Goal: Task Accomplishment & Management: Manage account settings

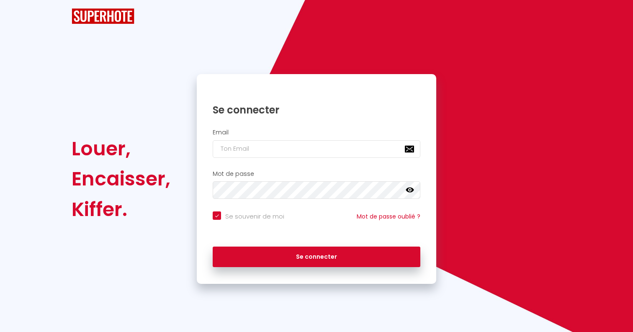
checkbox input "true"
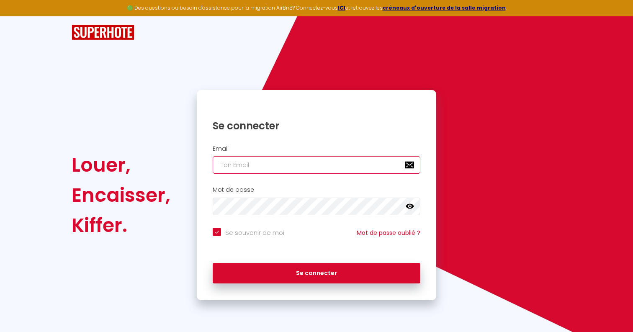
click at [282, 165] on input "email" at bounding box center [317, 165] width 208 height 18
type input "s"
checkbox input "true"
type input "[EMAIL_ADDRESS][DOMAIN_NAME]"
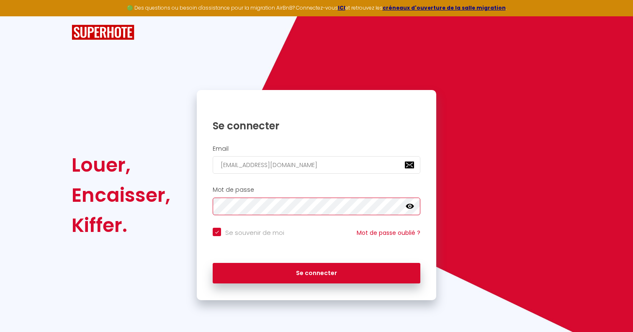
click at [213, 263] on button "Se connecter" at bounding box center [317, 273] width 208 height 21
checkbox input "true"
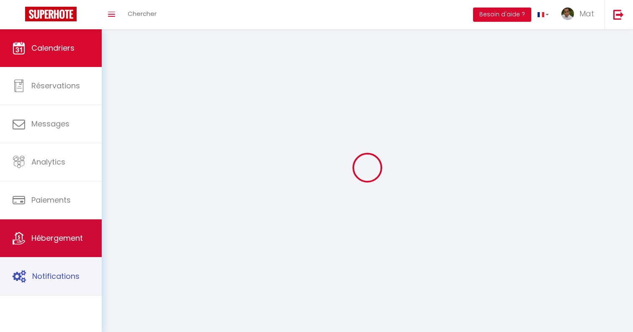
click at [53, 252] on link "Hébergement" at bounding box center [51, 238] width 102 height 38
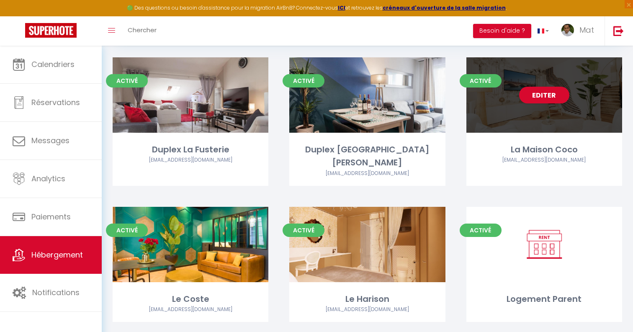
scroll to position [78, 0]
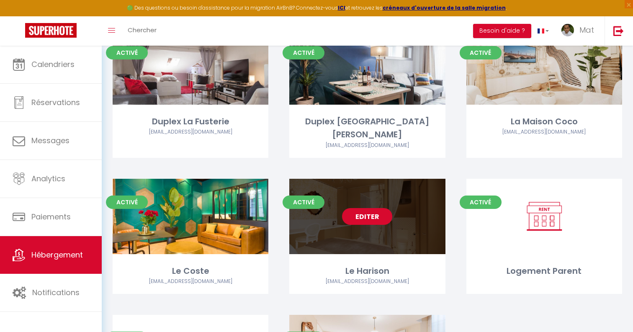
click at [368, 208] on link "Editer" at bounding box center [367, 216] width 50 height 17
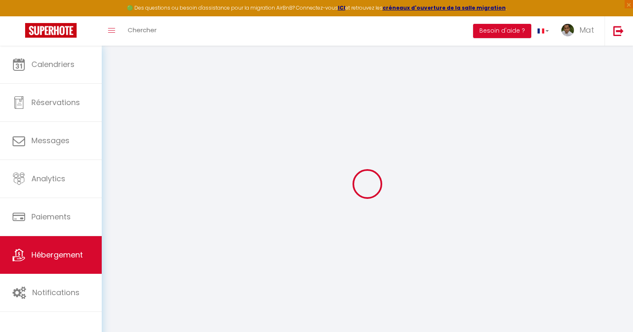
checkbox input "true"
checkbox input "false"
select select "17:00"
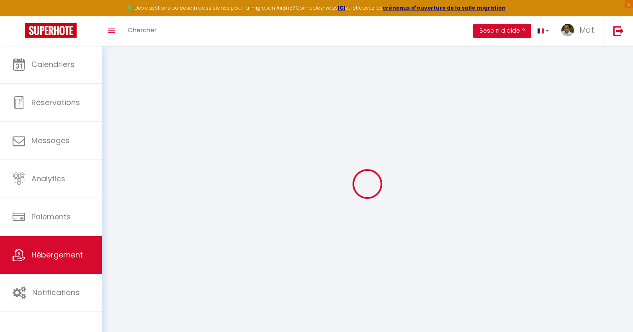
select select "23:45"
select select "10:00"
select select "30"
select select "120"
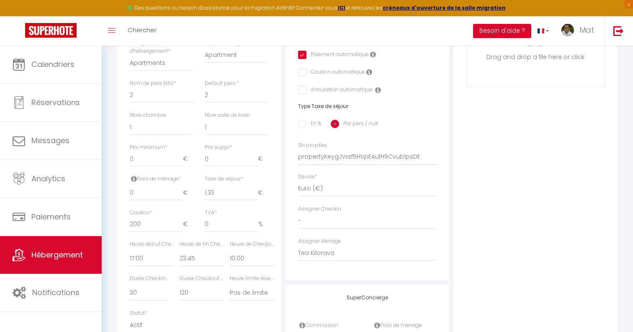
scroll to position [280, 0]
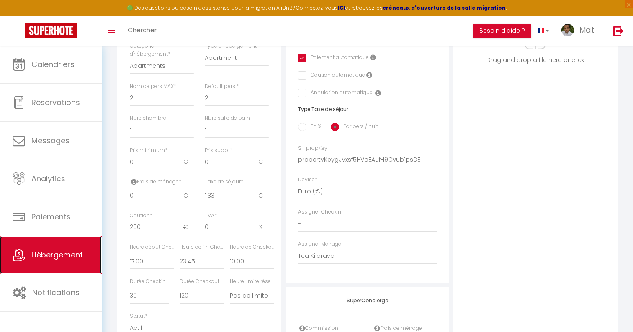
click at [72, 248] on link "Hébergement" at bounding box center [51, 255] width 102 height 38
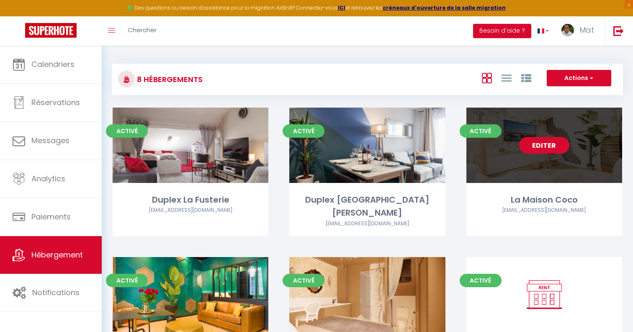
click at [550, 141] on link "Editer" at bounding box center [544, 145] width 50 height 17
select select "3"
select select "2"
select select "1"
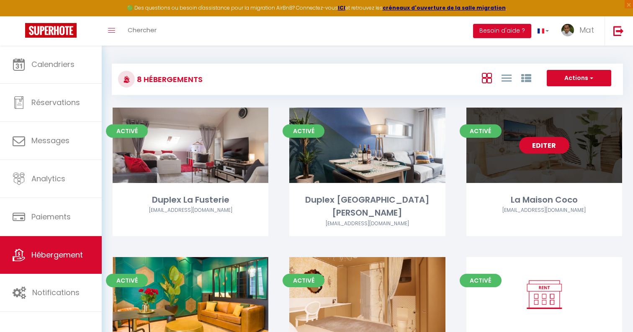
select select
select select "28"
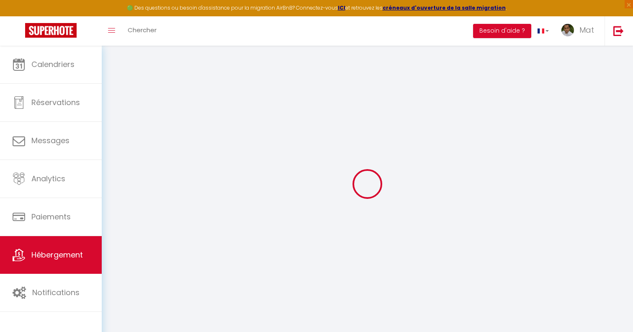
select select
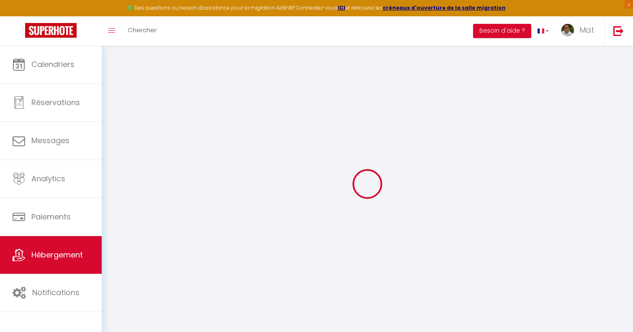
select select
checkbox input "false"
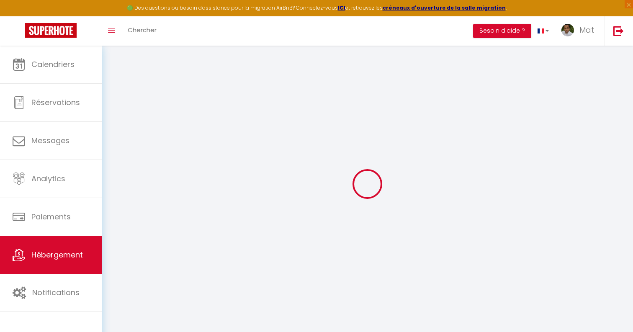
select select
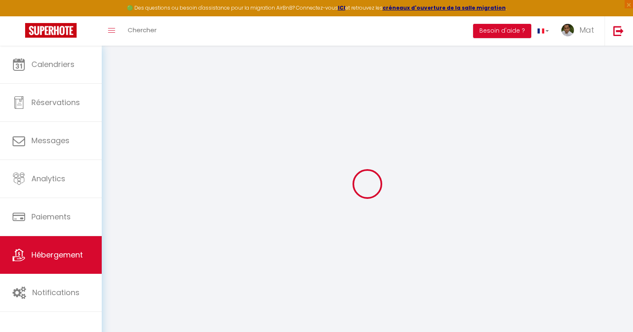
select select
checkbox input "false"
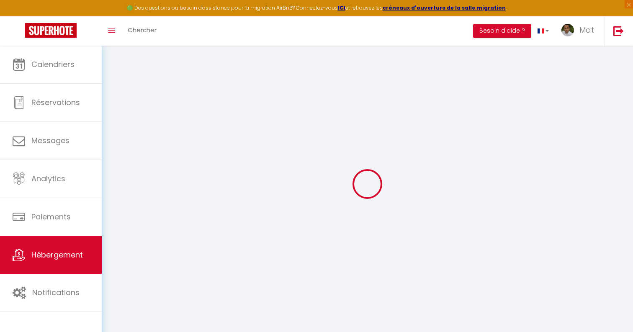
checkbox input "false"
select select
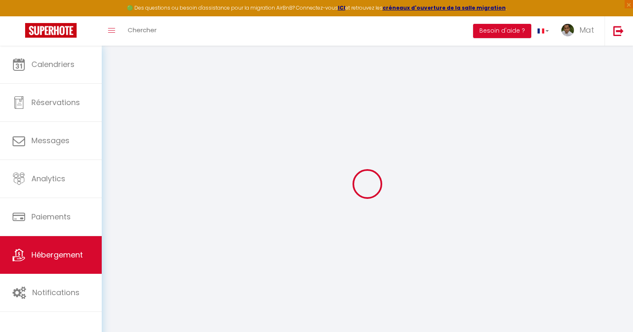
select select
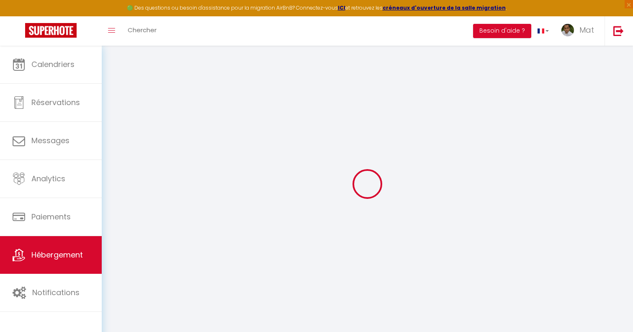
checkbox input "false"
select select
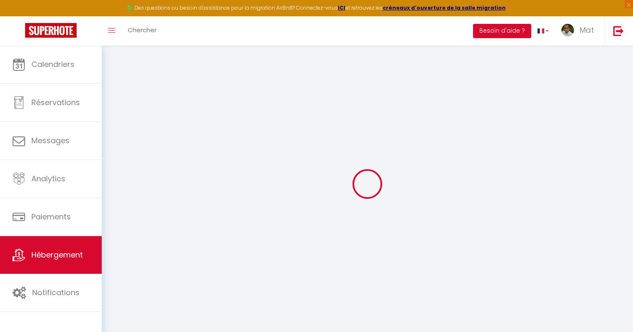
select select
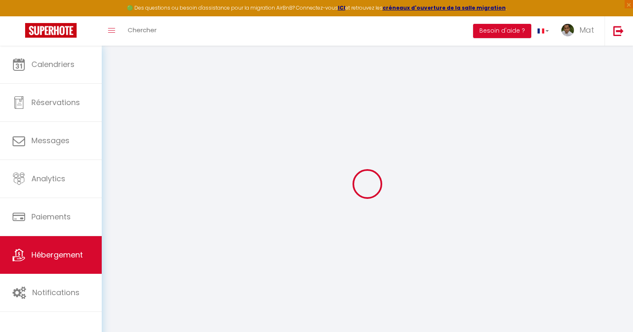
select select
checkbox input "false"
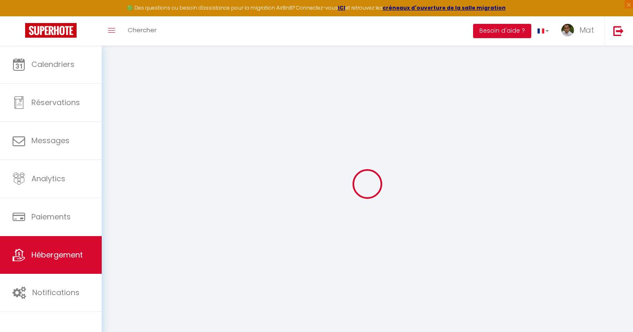
checkbox input "false"
select select
type input "La Maison Coco"
type input "IMMO"
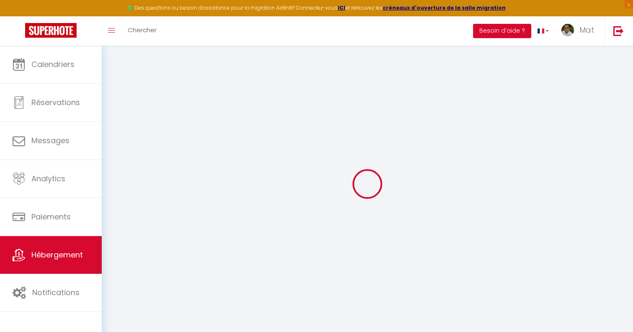
type input "MRA"
type input "19 rue de Cheverus"
type input "33000"
type input "Bordeaux"
select select "12"
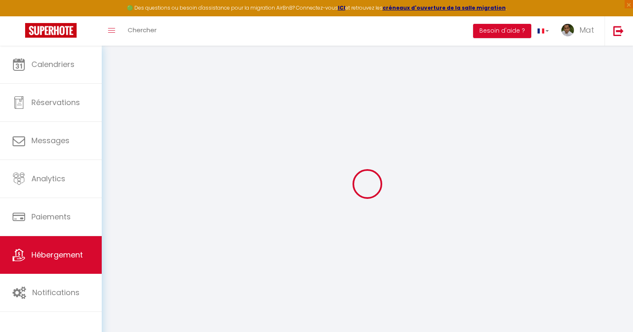
type input "500"
type input "20"
type input "30"
type input "1.65"
type input "200"
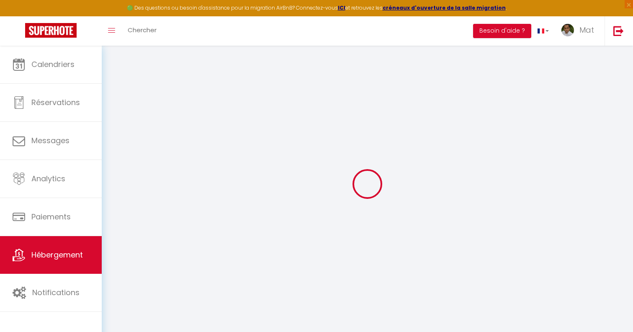
select select
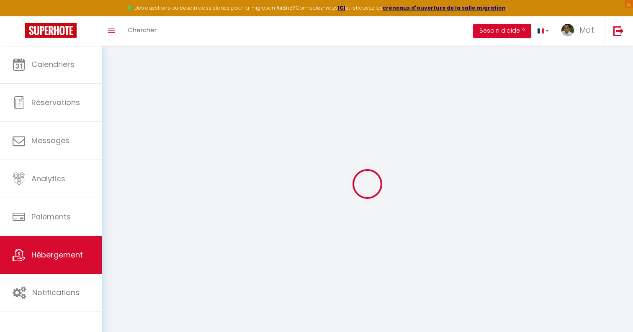
type input "31 rue du chateau d'eau"
type input "33000"
type input "Bordeaux"
type input "[EMAIL_ADDRESS][DOMAIN_NAME]"
select select "742"
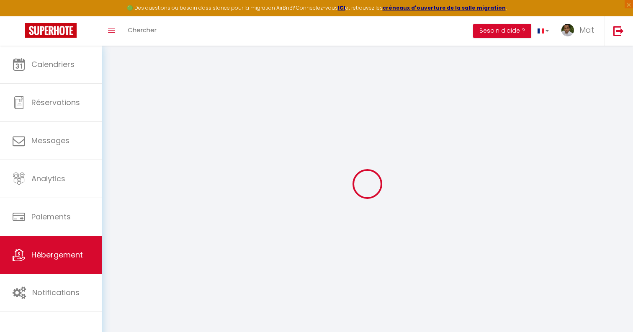
checkbox input "true"
checkbox input "false"
type input "0"
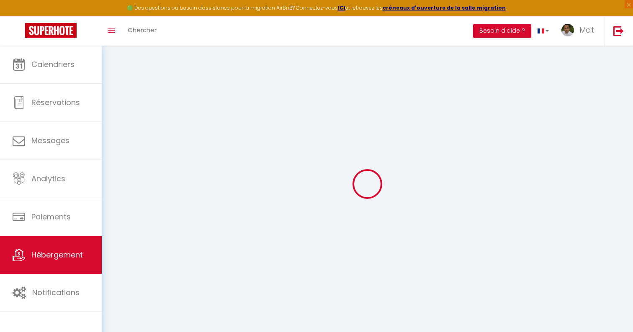
type input "0"
select select
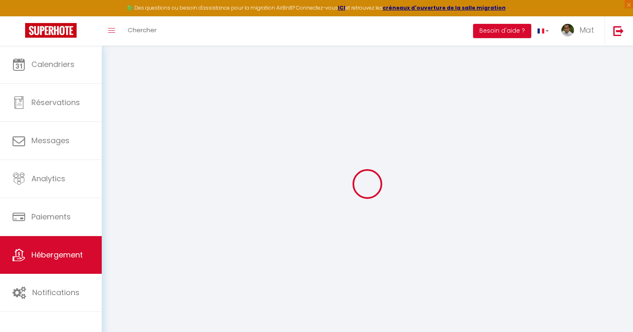
select select
checkbox input "true"
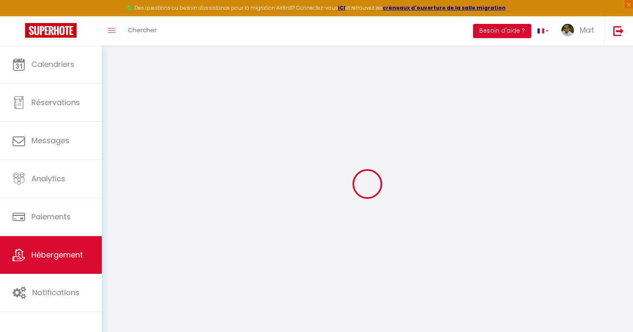
checkbox input "true"
checkbox input "false"
select select
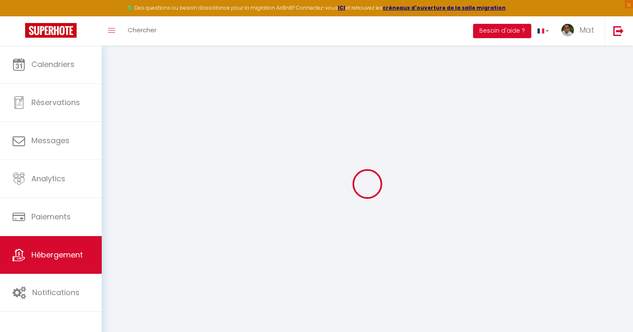
select select
checkbox input "true"
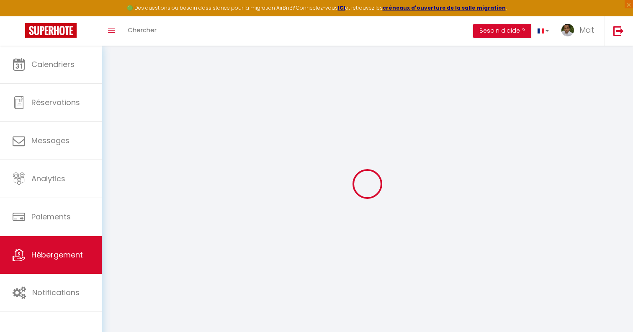
checkbox input "false"
checkbox input "true"
checkbox input "false"
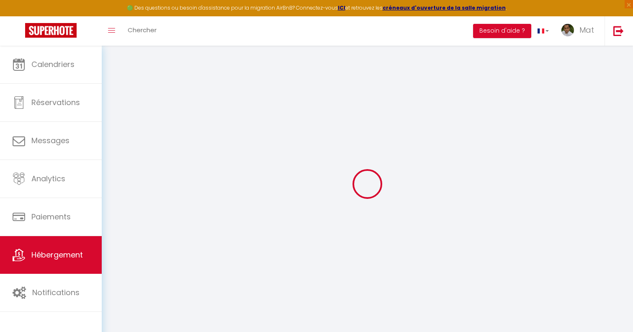
select select "17:00"
select select "23:30"
select select "10:00"
select select "30"
select select "120"
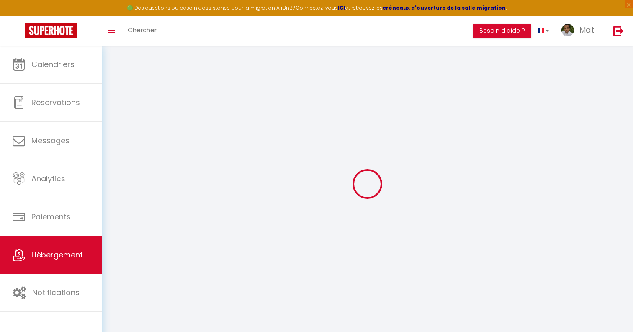
select select "32380"
checkbox input "true"
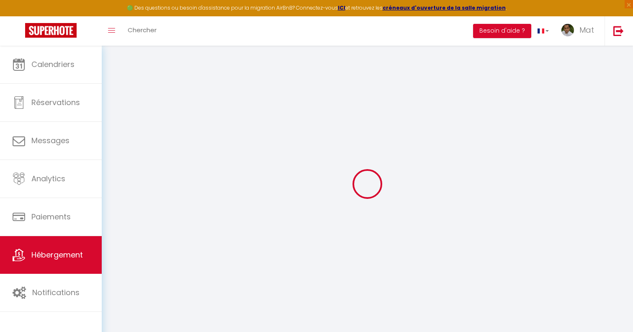
checkbox input "false"
checkbox input "true"
checkbox input "false"
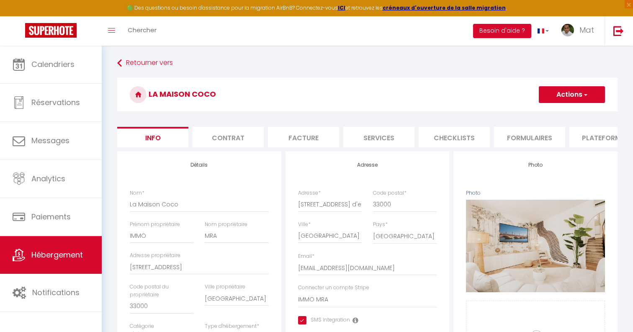
checkbox input "true"
checkbox input "false"
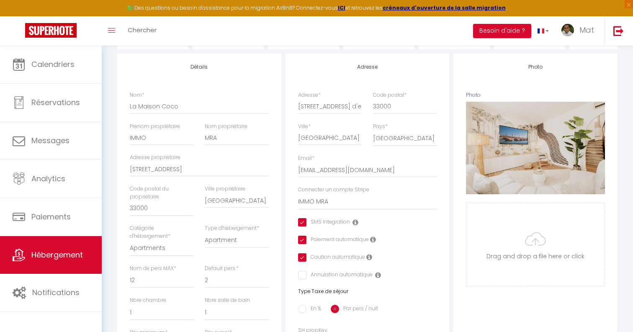
scroll to position [171, 0]
